Goal: Navigation & Orientation: Find specific page/section

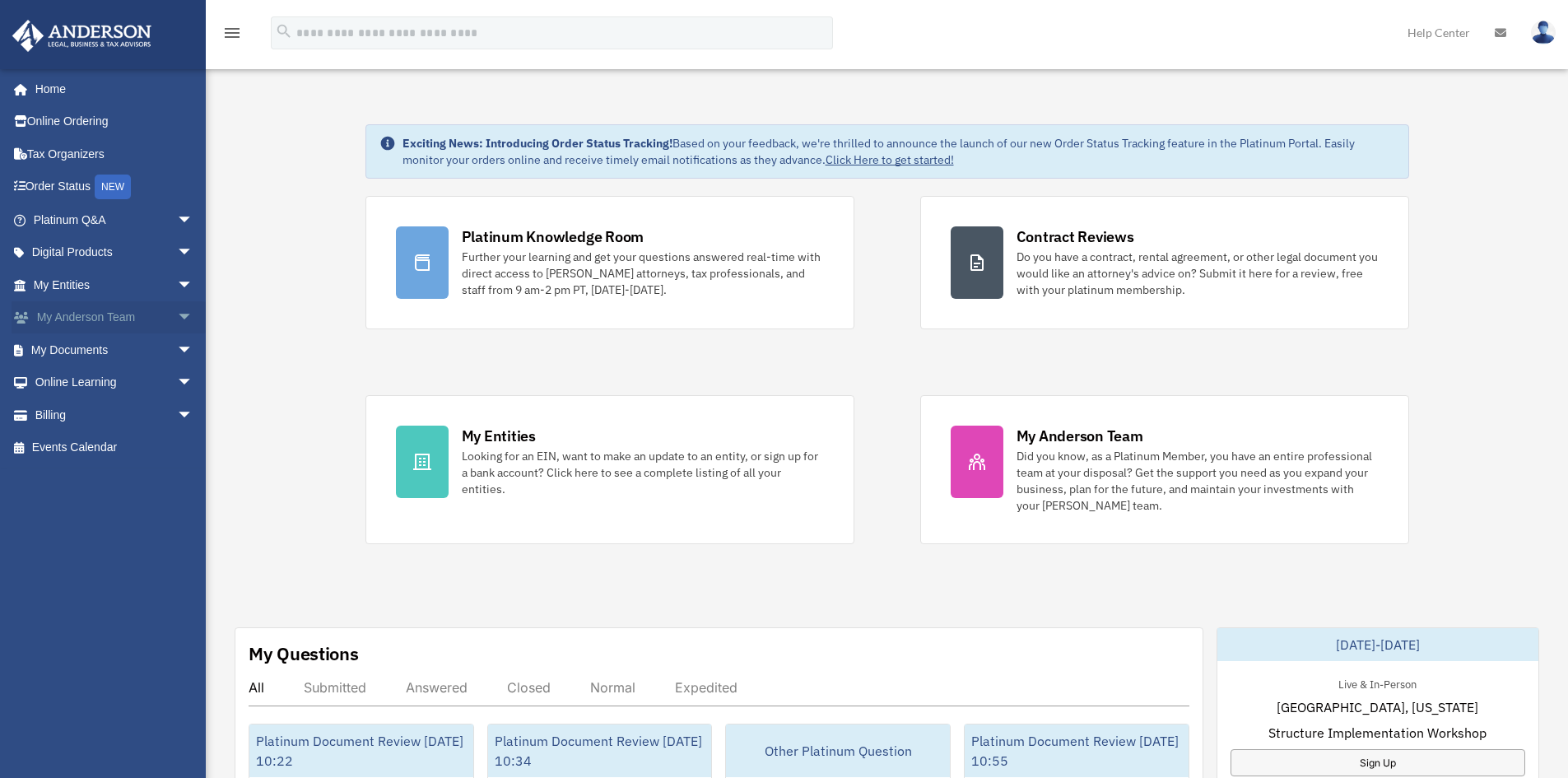
click at [147, 321] on link "My Anderson Team arrow_drop_down" at bounding box center [115, 318] width 207 height 33
click at [177, 315] on span "arrow_drop_down" at bounding box center [194, 318] width 33 height 34
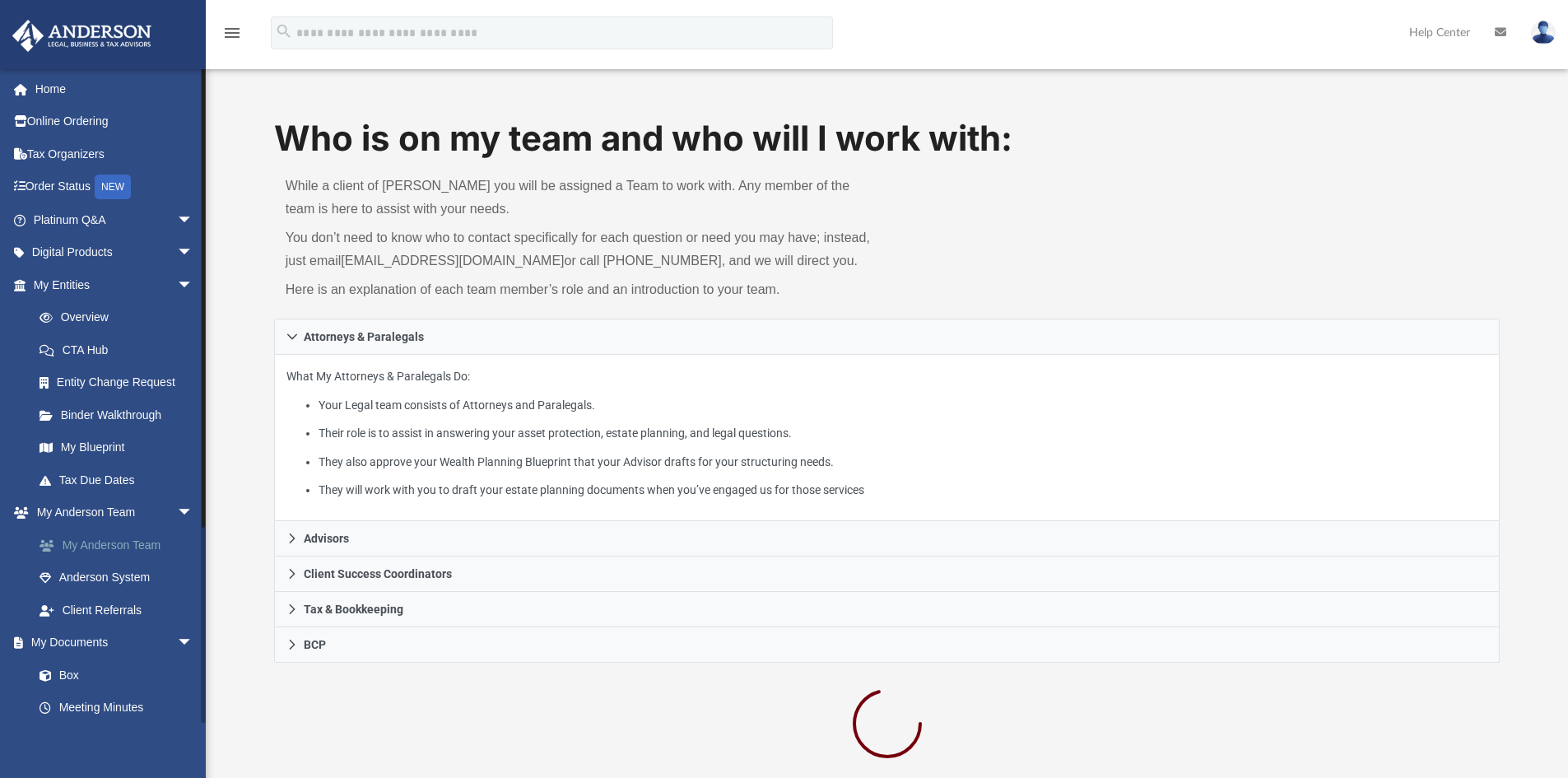
click at [93, 546] on link "My Anderson Team" at bounding box center [121, 545] width 195 height 33
click at [98, 537] on link "My Anderson Team" at bounding box center [121, 545] width 195 height 33
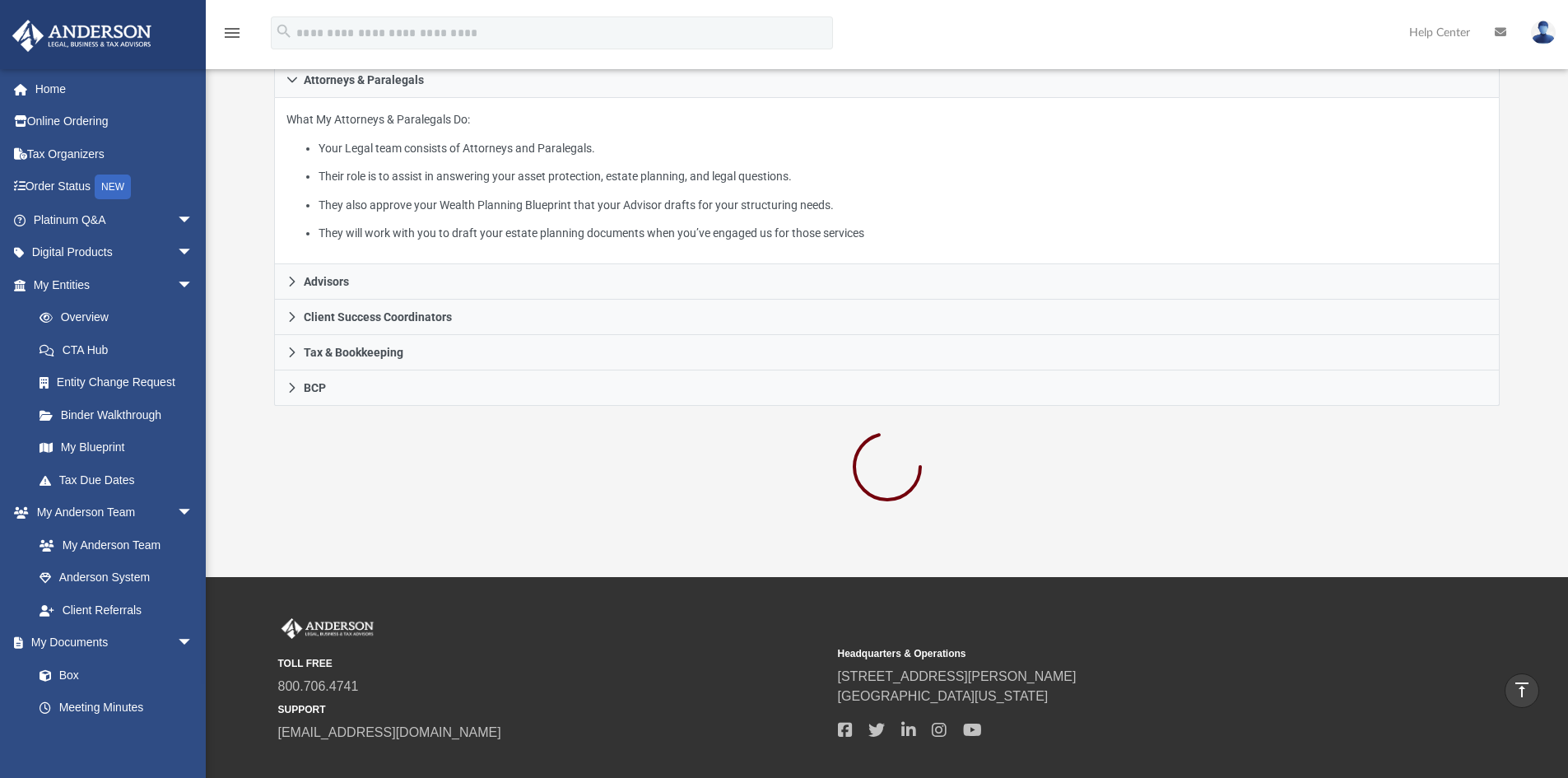
scroll to position [165, 0]
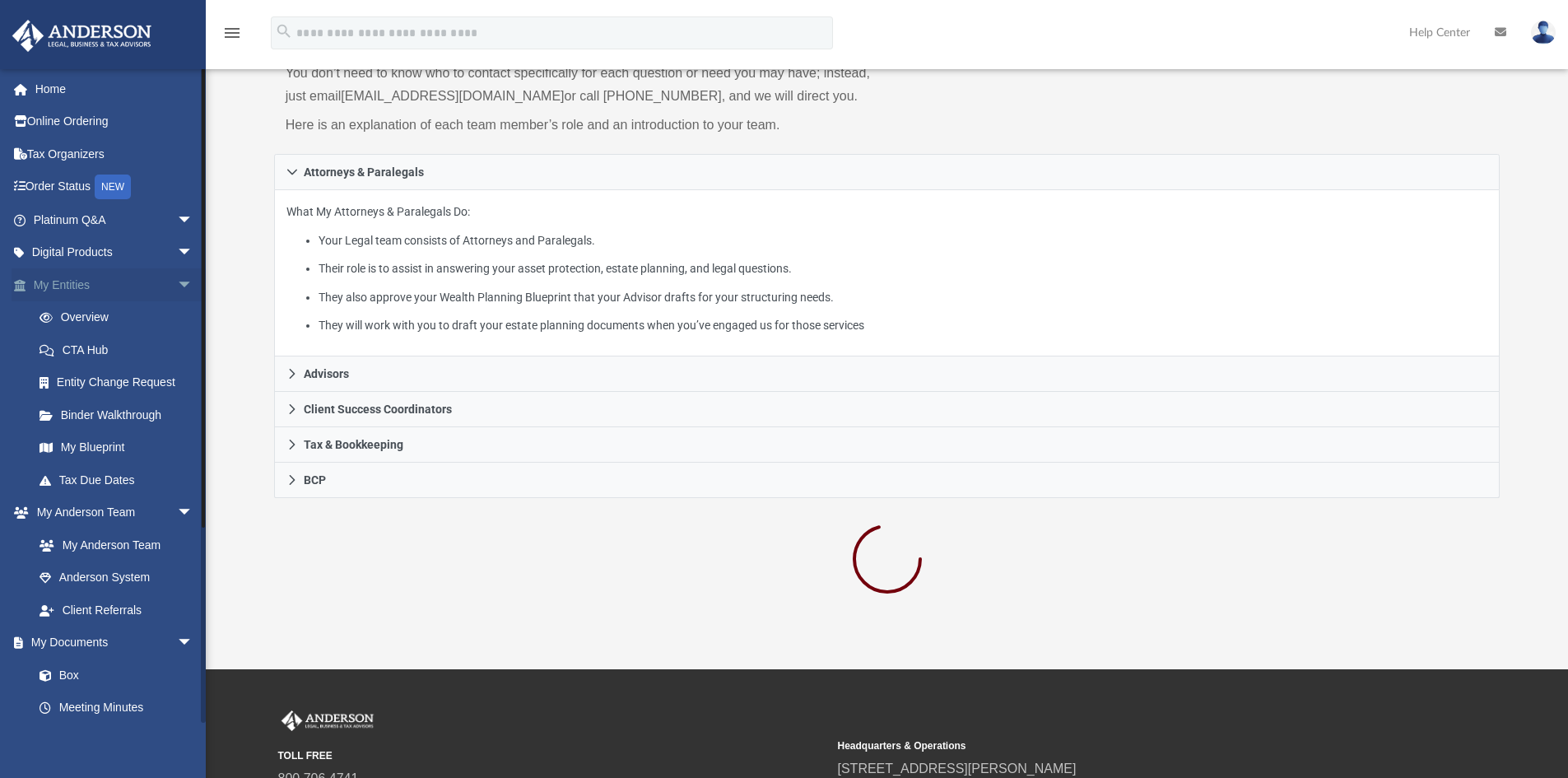
click at [179, 286] on span "arrow_drop_down" at bounding box center [194, 285] width 33 height 34
click at [128, 346] on link "My Anderson Team" at bounding box center [121, 350] width 195 height 33
click at [130, 378] on link "Anderson System" at bounding box center [121, 383] width 195 height 33
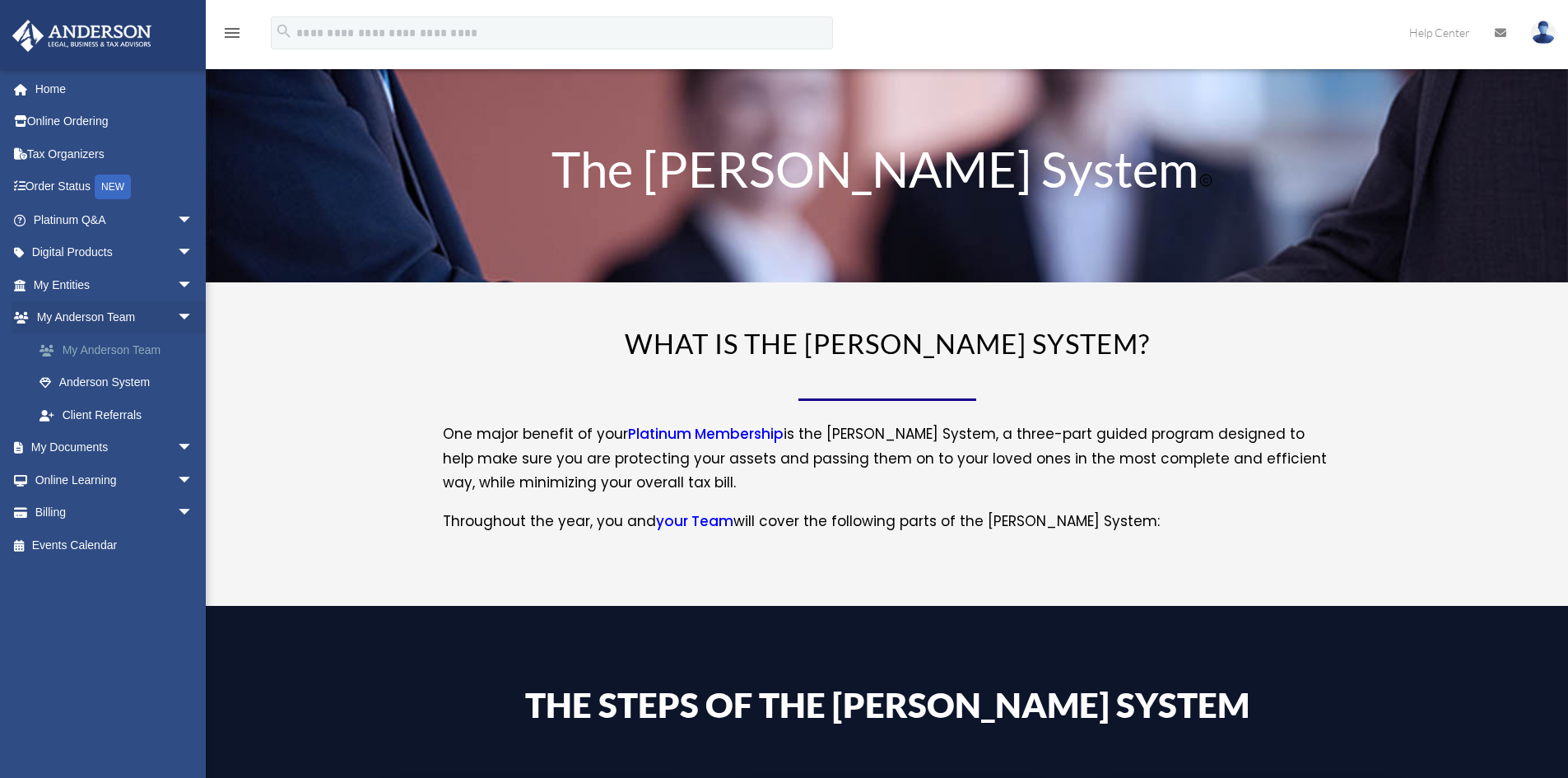
click at [127, 347] on link "My Anderson Team" at bounding box center [121, 350] width 195 height 33
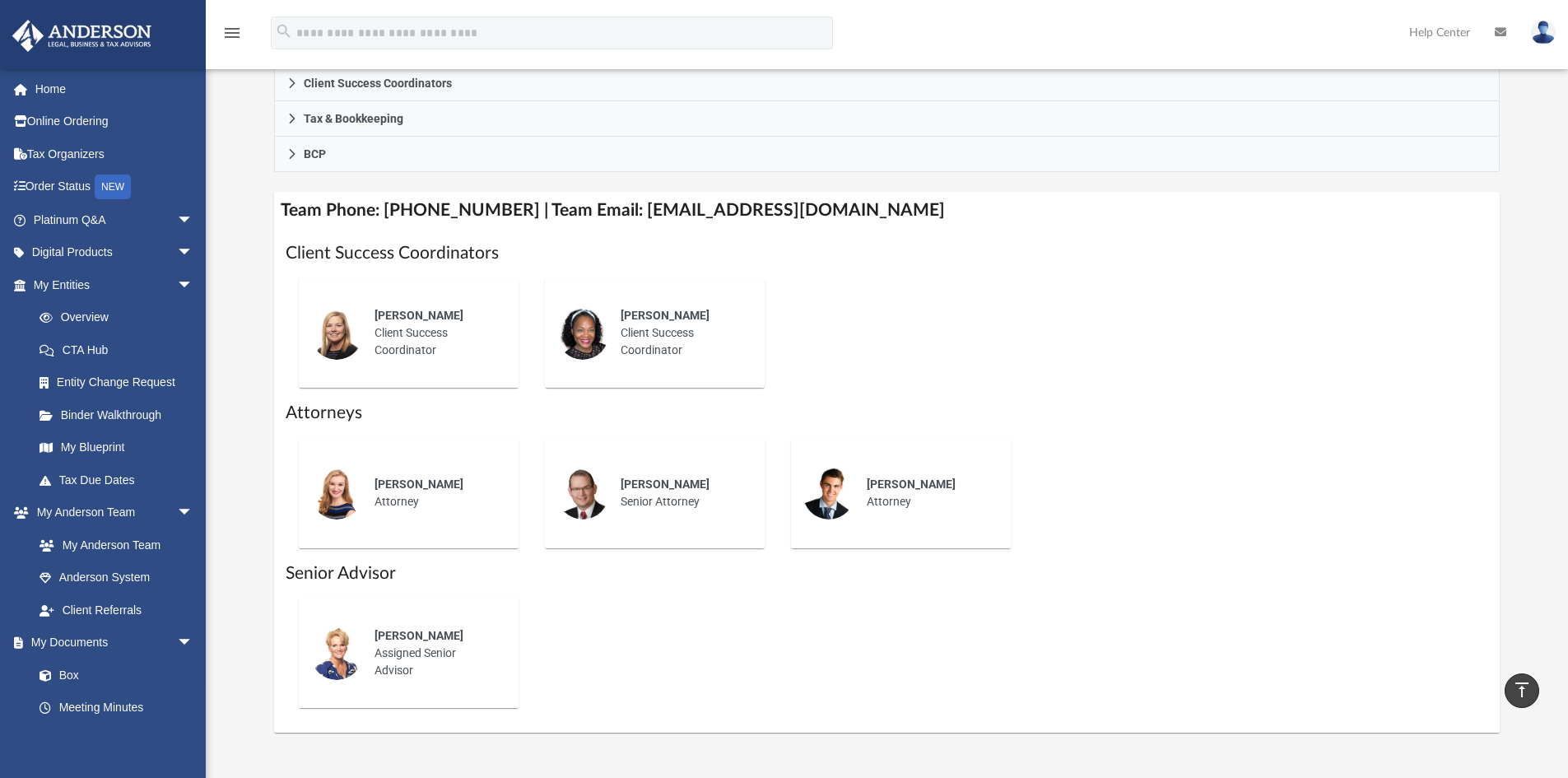
scroll to position [495, 0]
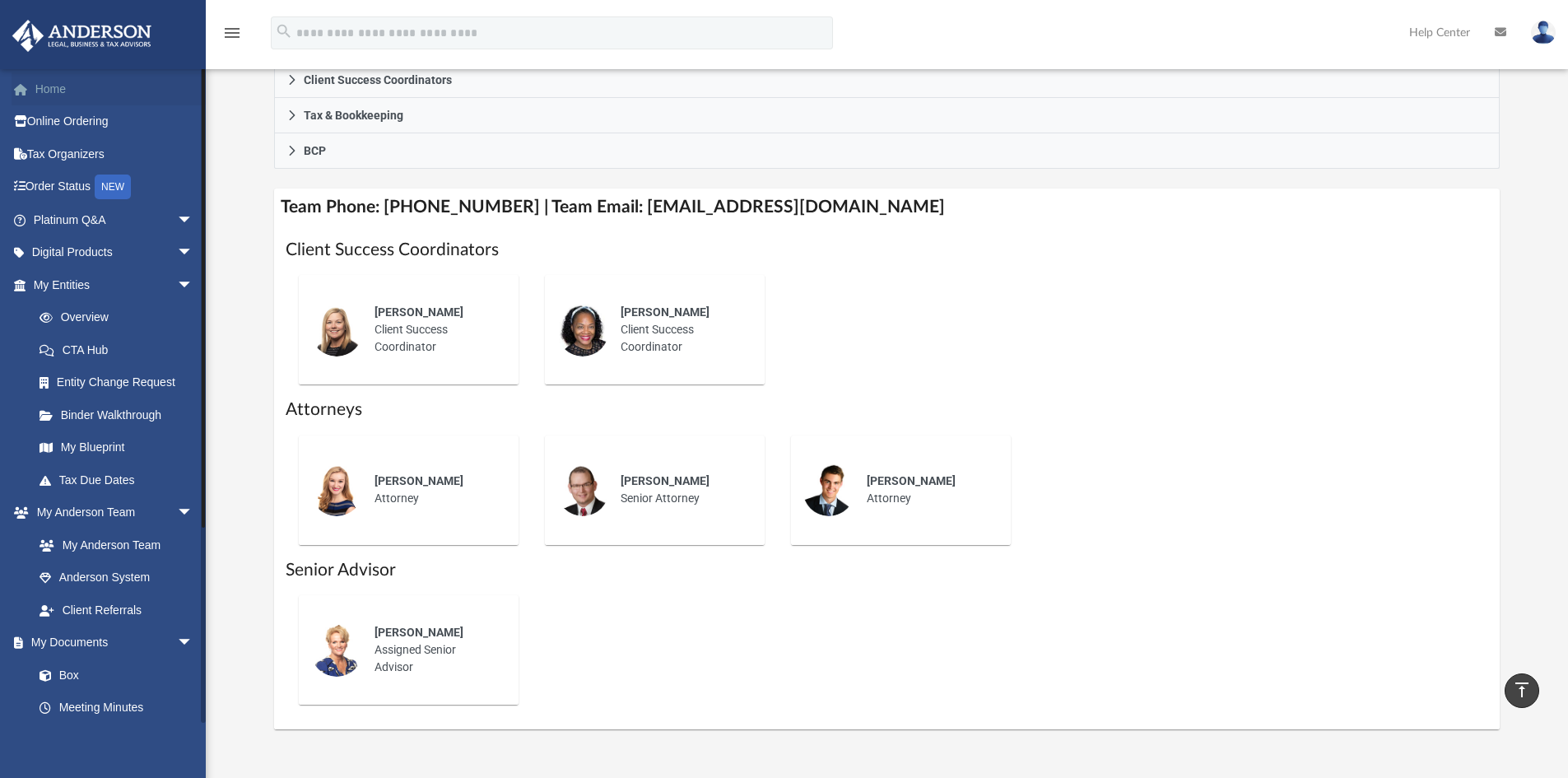
click at [71, 86] on link "Home" at bounding box center [115, 89] width 207 height 33
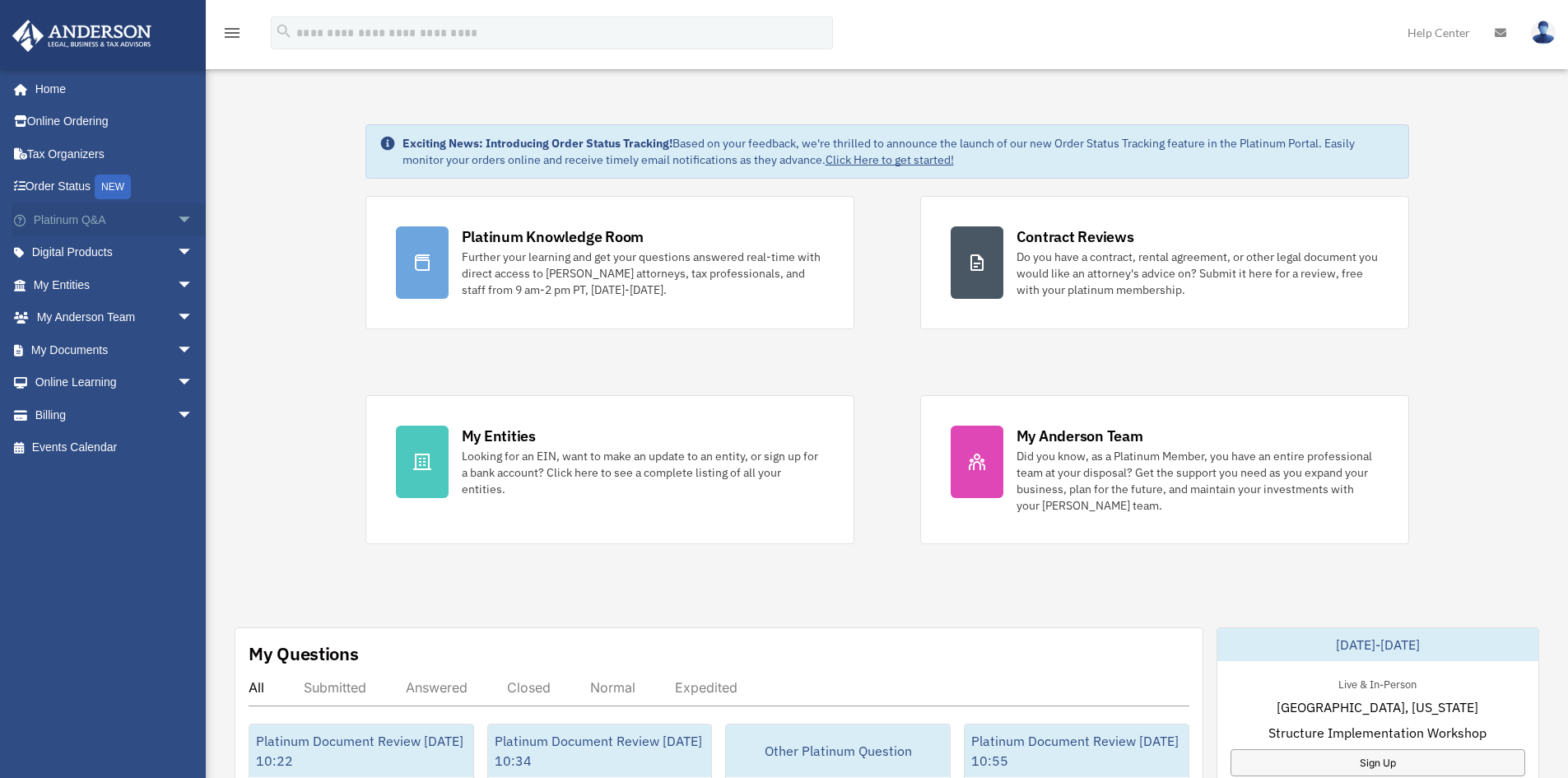
click at [53, 225] on link "Platinum Q&A arrow_drop_down" at bounding box center [115, 220] width 207 height 33
click at [177, 217] on span "arrow_drop_down" at bounding box center [194, 220] width 33 height 34
click at [177, 215] on span "arrow_drop_down" at bounding box center [194, 220] width 33 height 34
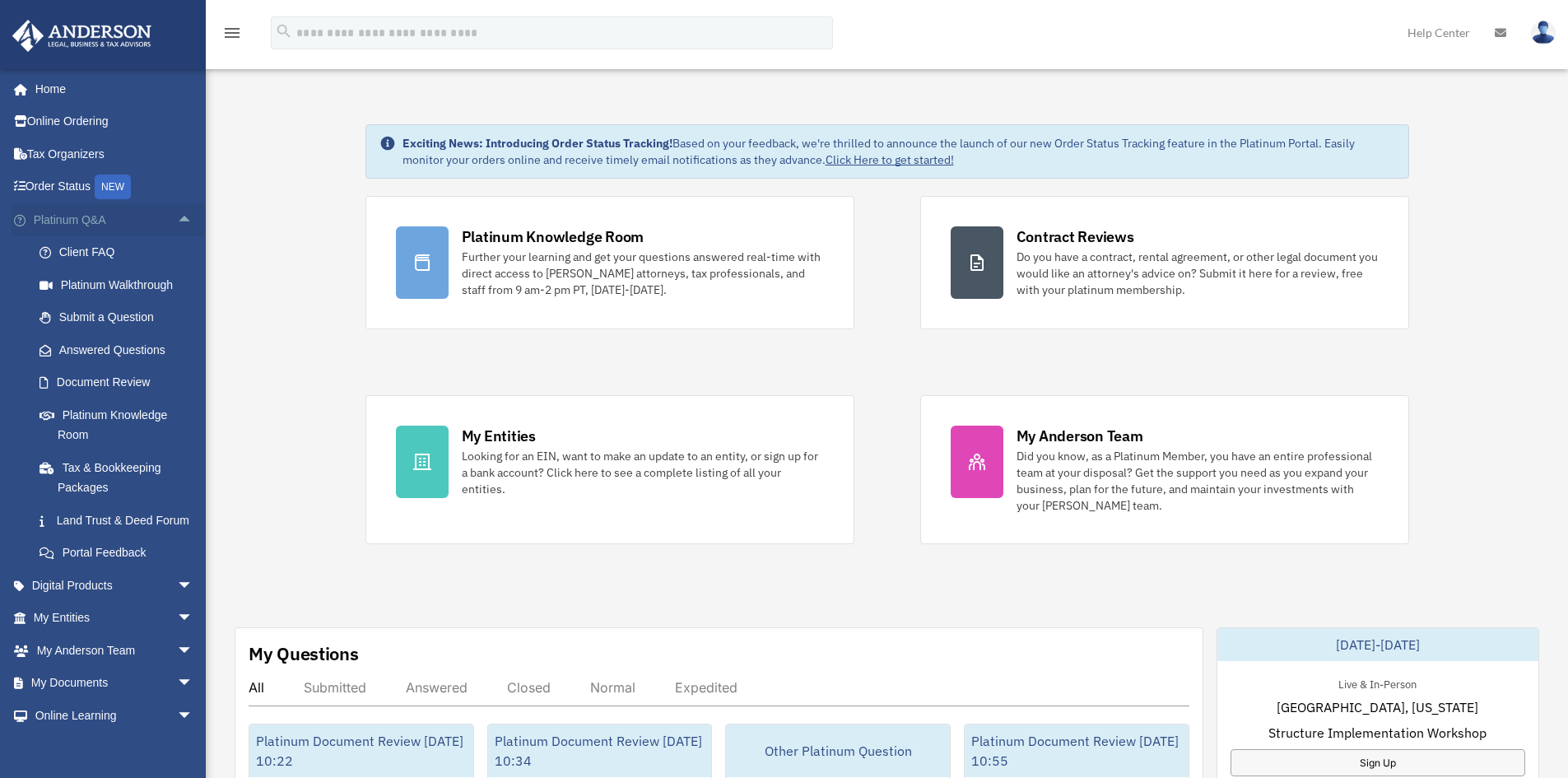
click at [81, 219] on link "Platinum Q&A arrow_drop_up" at bounding box center [115, 220] width 207 height 33
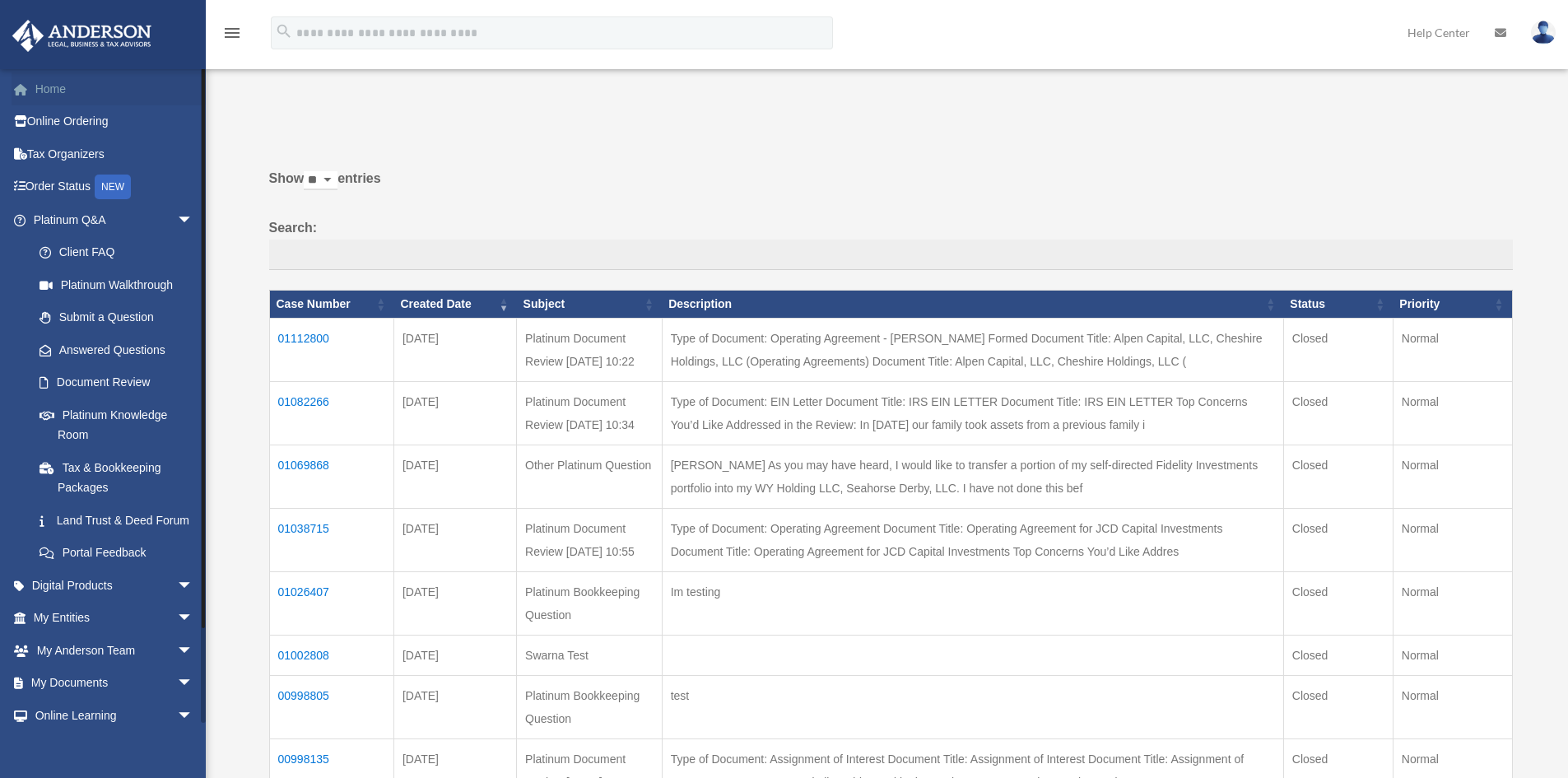
click at [44, 92] on link "Home" at bounding box center [115, 89] width 207 height 33
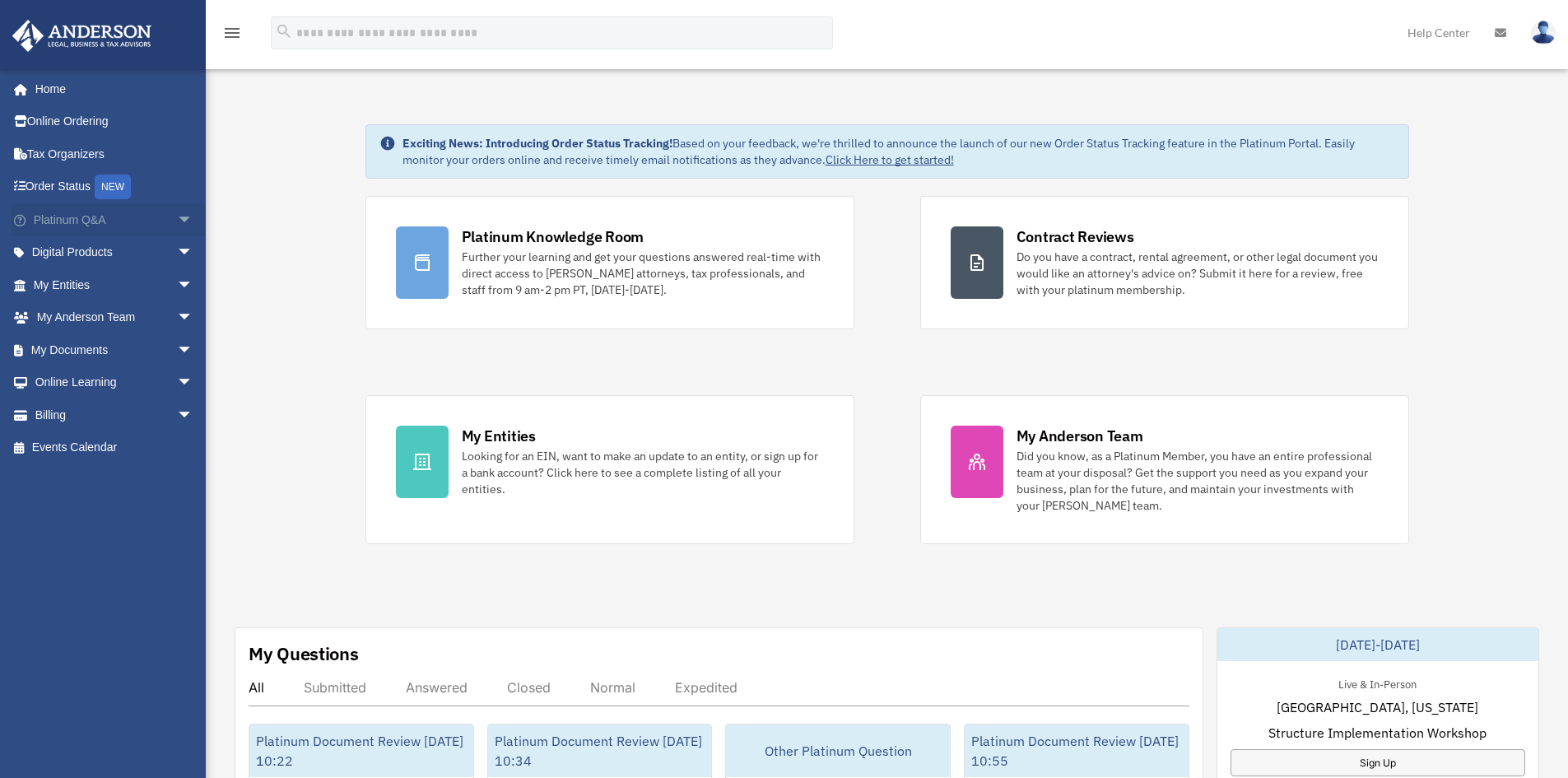
click at [145, 226] on link "Platinum Q&A arrow_drop_down" at bounding box center [115, 220] width 207 height 33
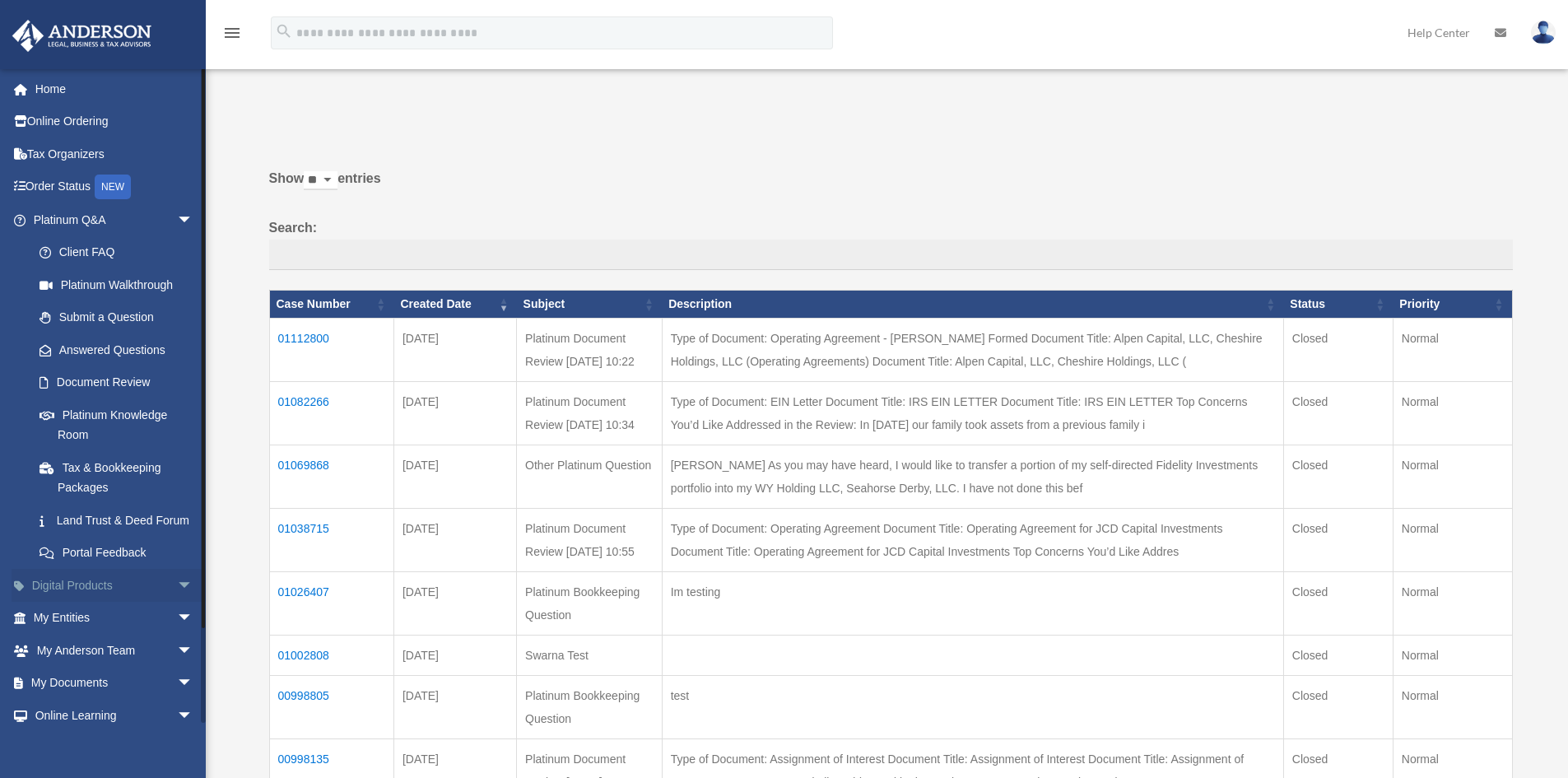
click at [177, 603] on span "arrow_drop_down" at bounding box center [194, 586] width 33 height 34
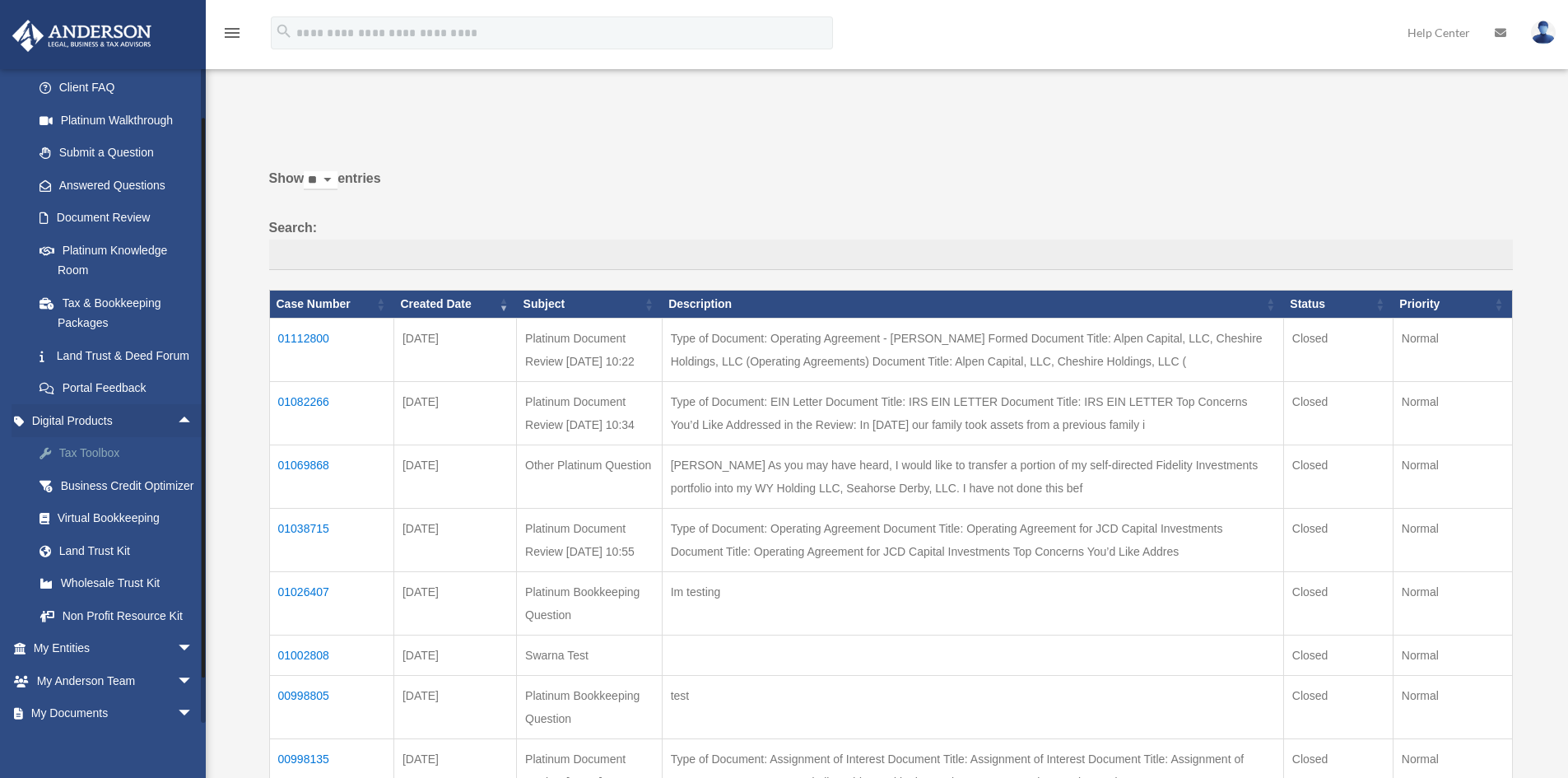
click at [87, 464] on div "Tax Toolbox" at bounding box center [127, 453] width 140 height 21
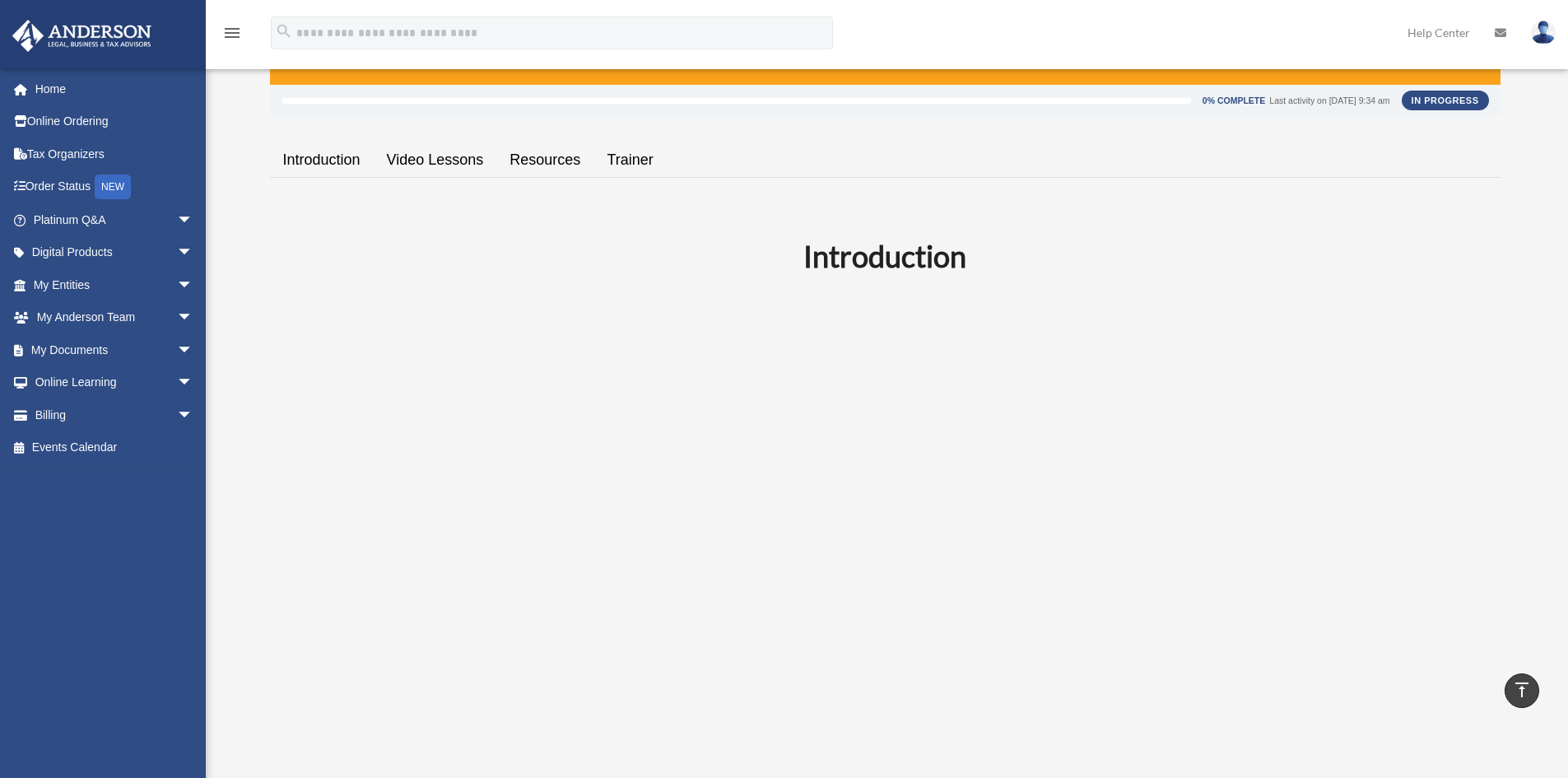
scroll to position [165, 0]
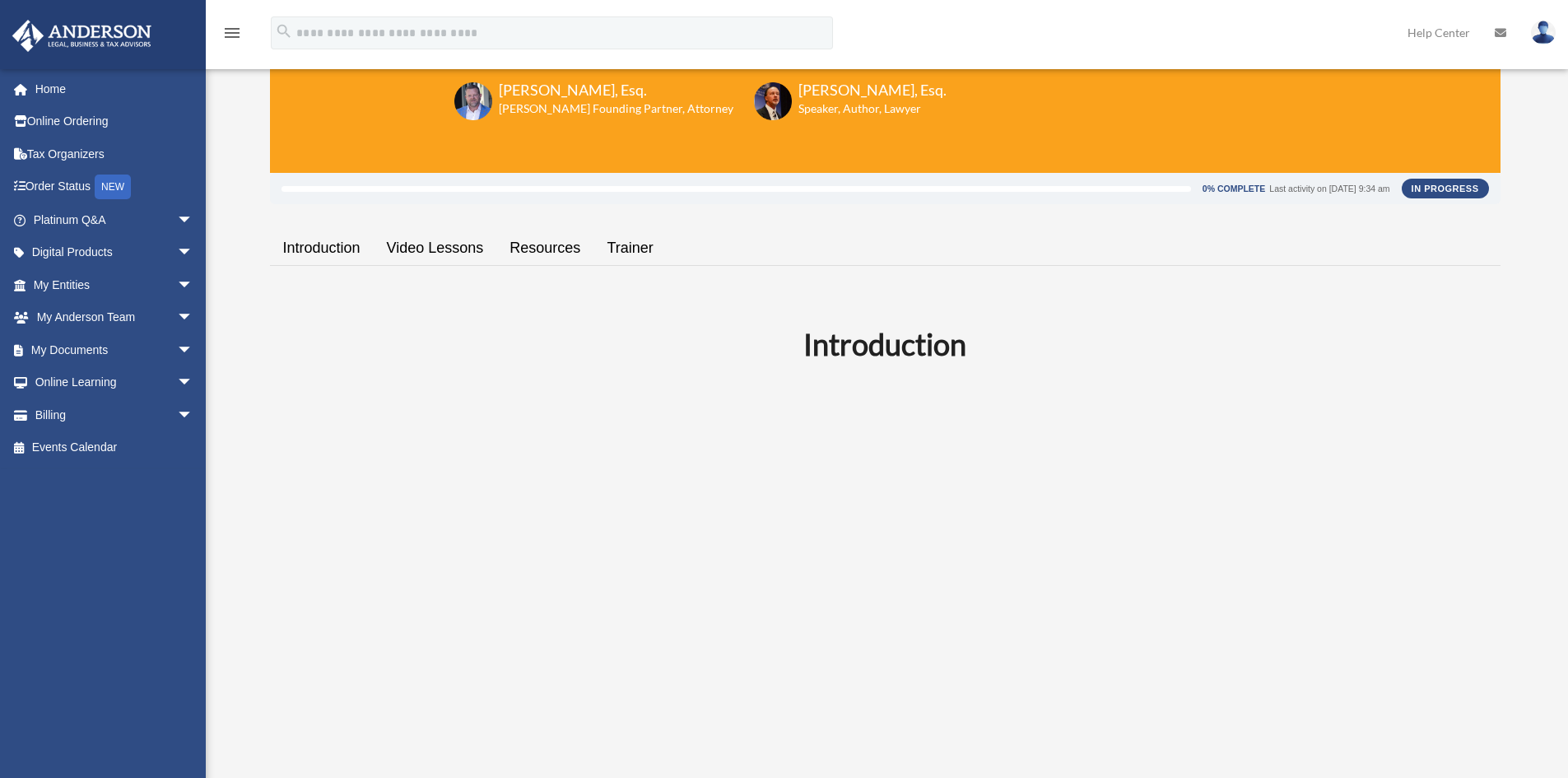
click at [527, 246] on link "Resources" at bounding box center [544, 248] width 97 height 47
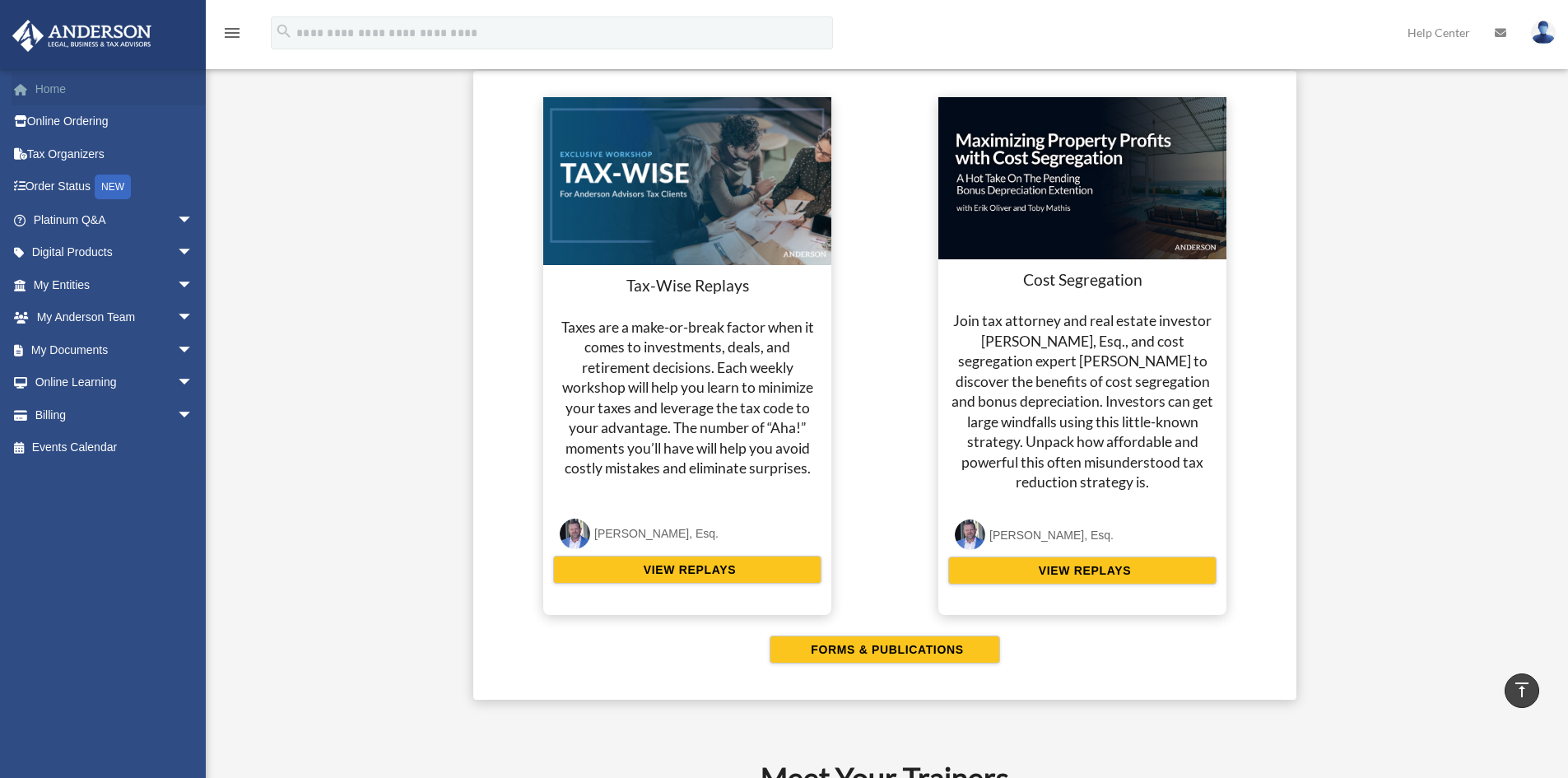
click at [56, 95] on link "Home" at bounding box center [115, 89] width 207 height 33
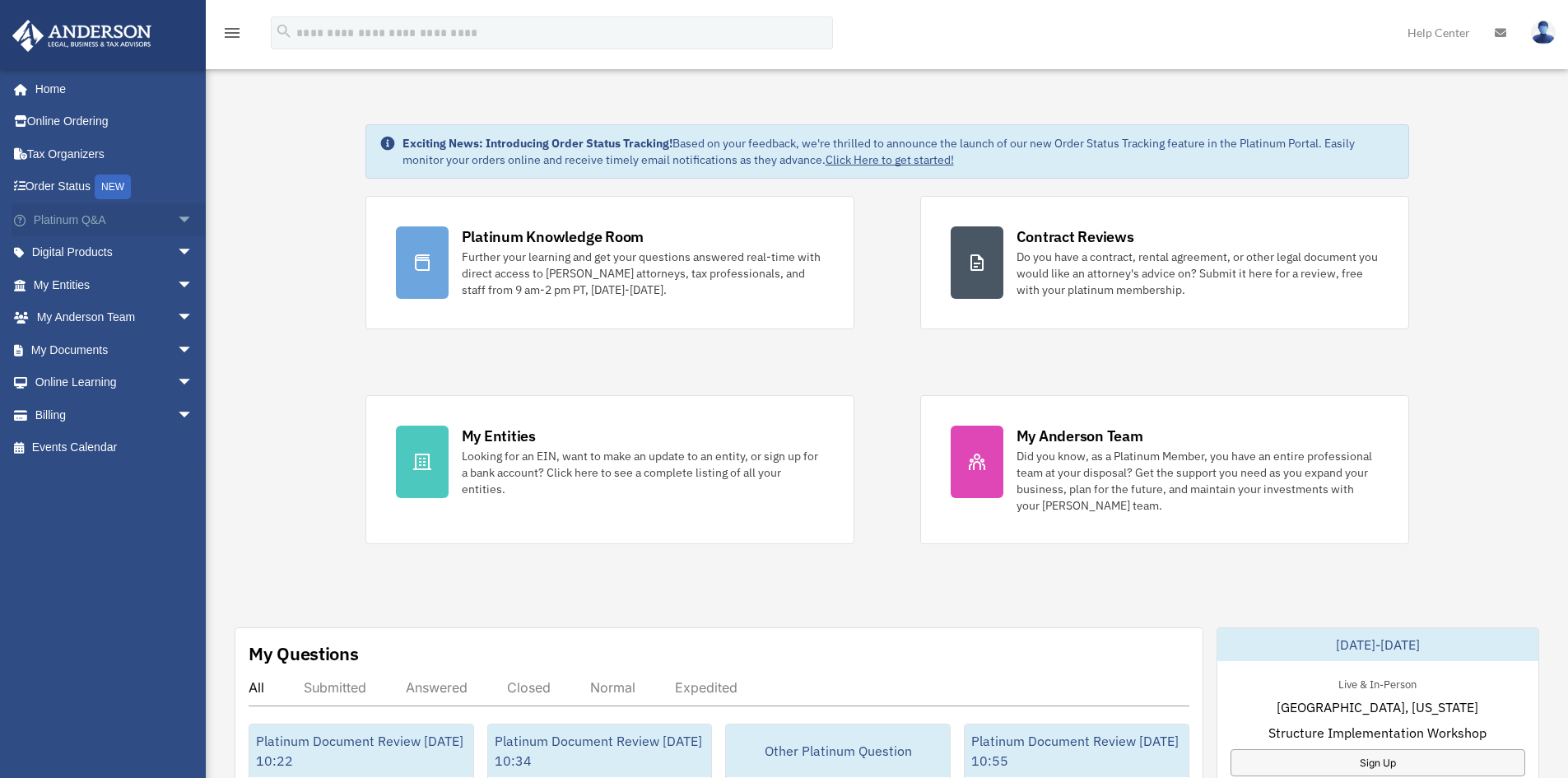
click at [177, 221] on span "arrow_drop_down" at bounding box center [194, 220] width 33 height 34
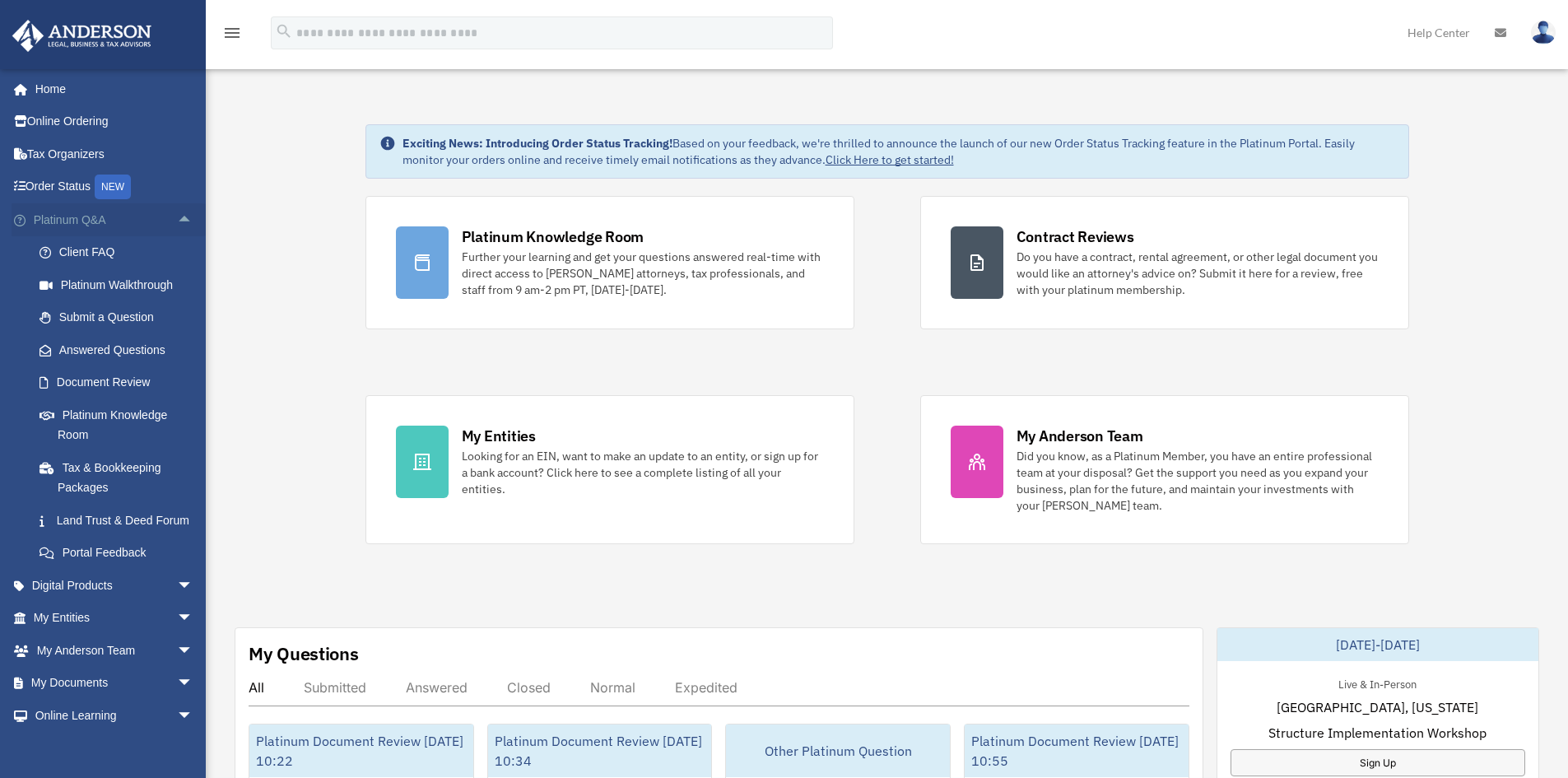
click at [177, 221] on span "arrow_drop_up" at bounding box center [194, 220] width 33 height 34
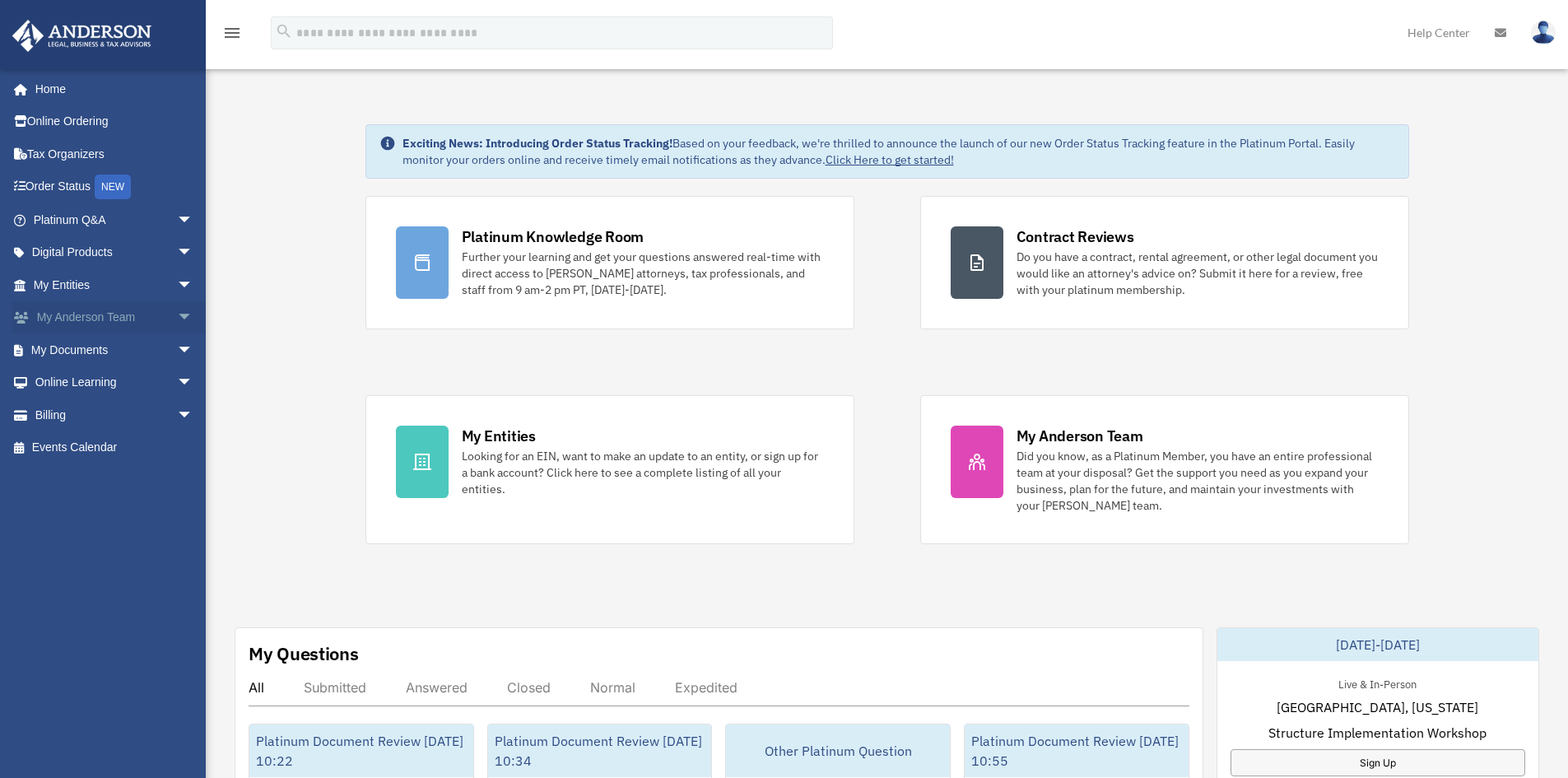
click at [177, 314] on span "arrow_drop_down" at bounding box center [194, 318] width 33 height 34
click at [161, 357] on link "My Anderson Team" at bounding box center [121, 350] width 195 height 33
click at [140, 347] on link "My Anderson Team" at bounding box center [121, 350] width 195 height 33
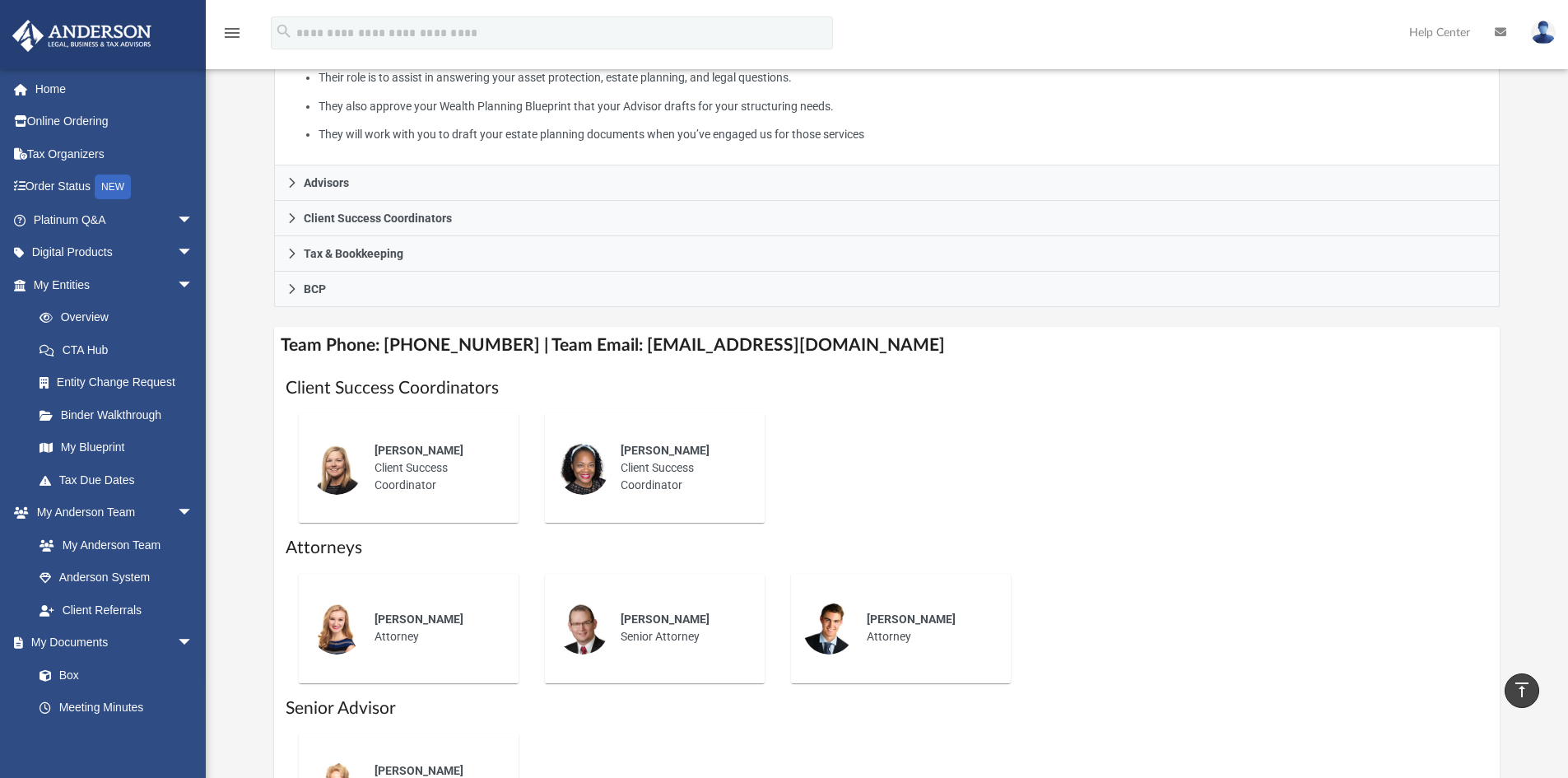
scroll to position [329, 0]
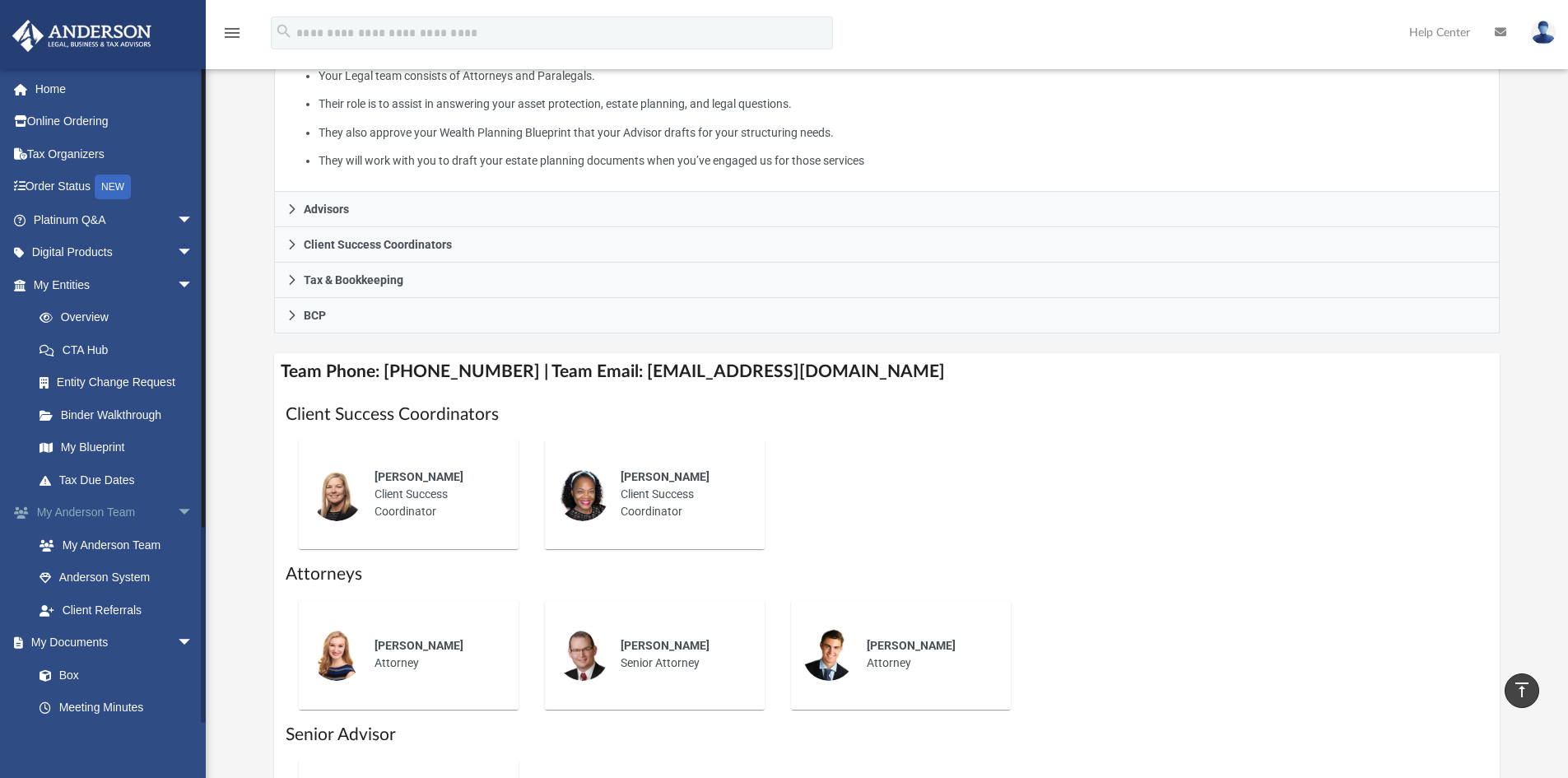
click at [177, 514] on span "arrow_drop_down" at bounding box center [194, 513] width 33 height 34
click at [177, 281] on span "arrow_drop_down" at bounding box center [194, 285] width 33 height 34
click at [177, 358] on span "arrow_drop_down" at bounding box center [194, 350] width 33 height 34
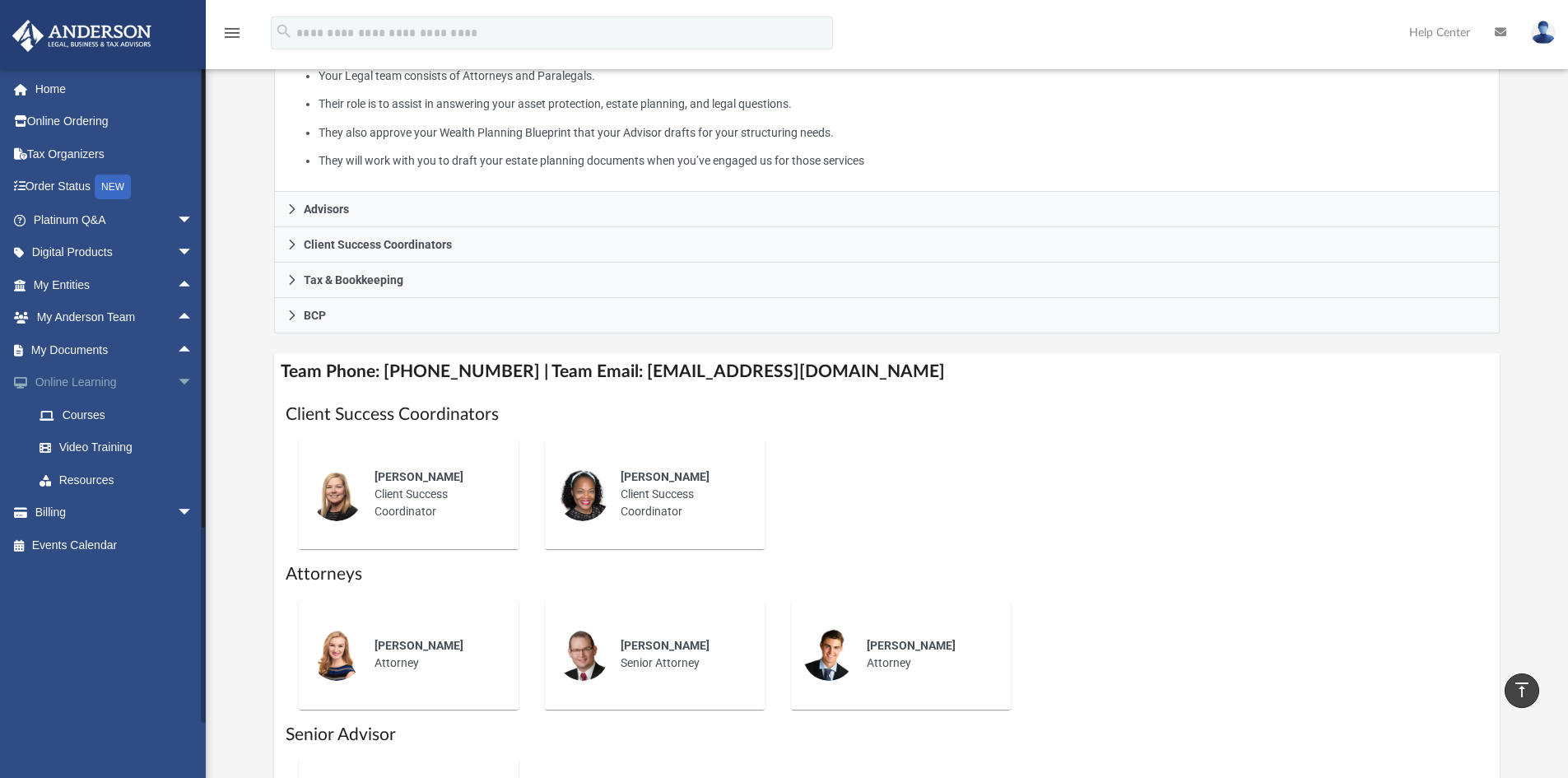
click at [177, 386] on span "arrow_drop_down" at bounding box center [194, 383] width 33 height 34
click at [177, 419] on span "arrow_drop_down" at bounding box center [194, 415] width 33 height 34
click at [177, 419] on span "arrow_drop_up" at bounding box center [194, 415] width 33 height 34
click at [177, 251] on span "arrow_drop_down" at bounding box center [194, 252] width 33 height 34
